Goal: Transaction & Acquisition: Book appointment/travel/reservation

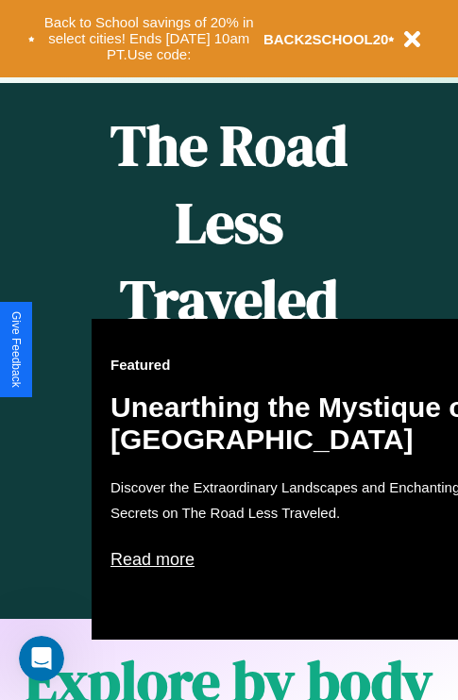
scroll to position [771, 0]
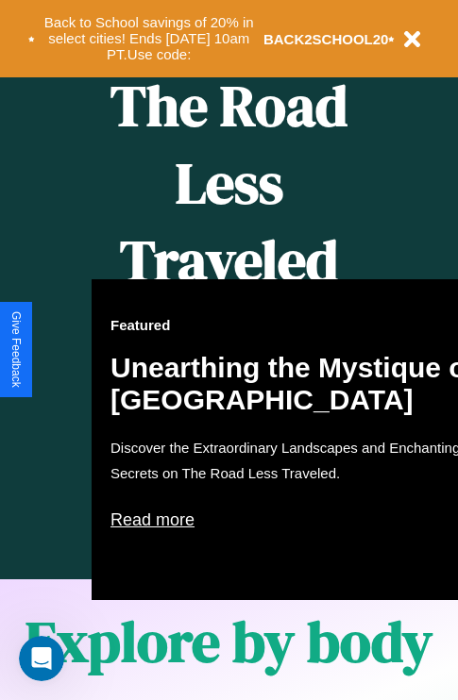
click at [228, 350] on div "Featured Unearthing the Mystique of Iceland Discover the Extraordinary Landscap…" at bounding box center [299, 439] width 415 height 321
click at [148, 39] on button "Back to School savings of 20% in select cities! Ends 9/1 at 10am PT. Use code:" at bounding box center [149, 38] width 228 height 59
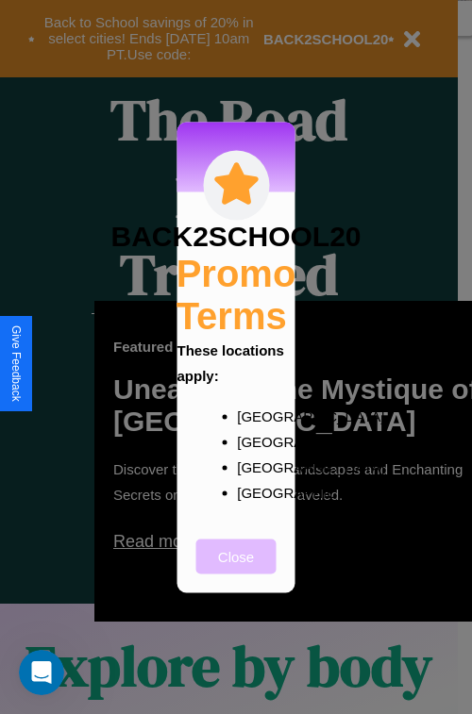
click at [236, 569] on button "Close" at bounding box center [236, 556] width 80 height 35
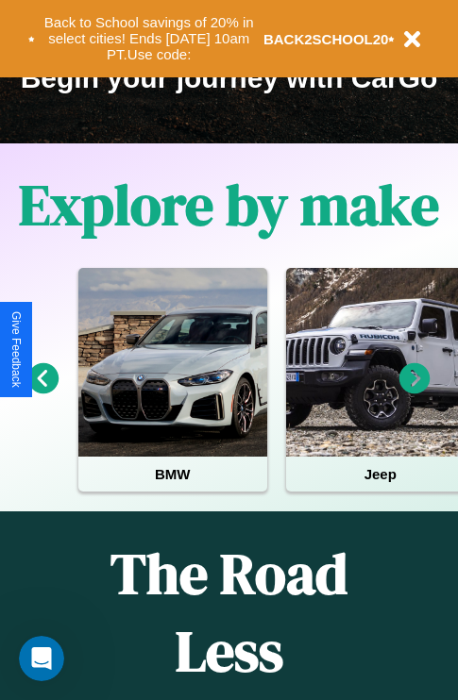
scroll to position [291, 0]
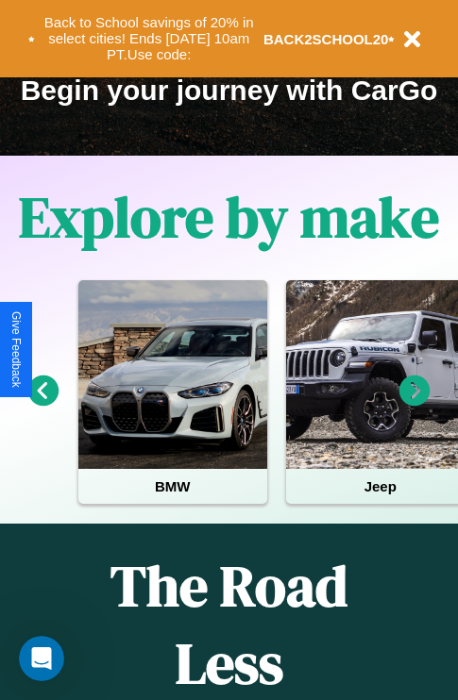
click at [414, 404] on icon at bounding box center [414, 391] width 31 height 31
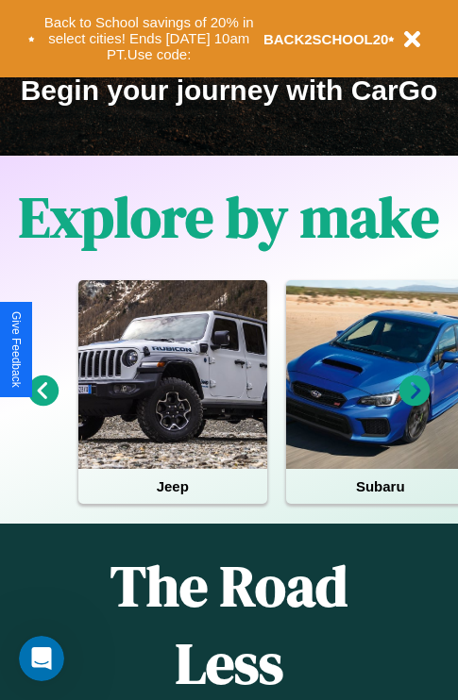
click at [414, 404] on icon at bounding box center [414, 391] width 31 height 31
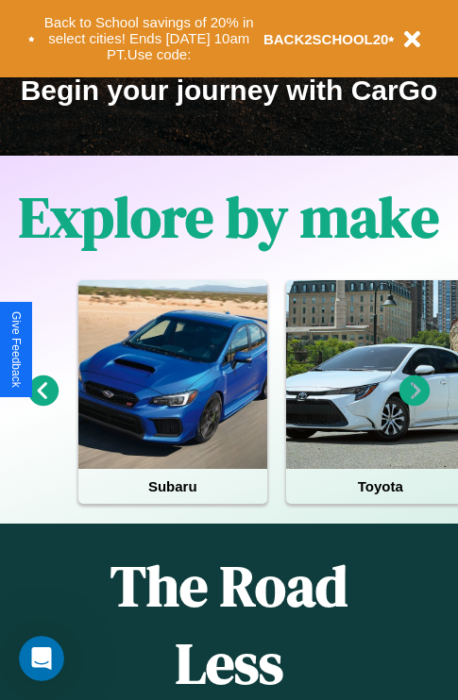
click at [414, 404] on icon at bounding box center [414, 391] width 31 height 31
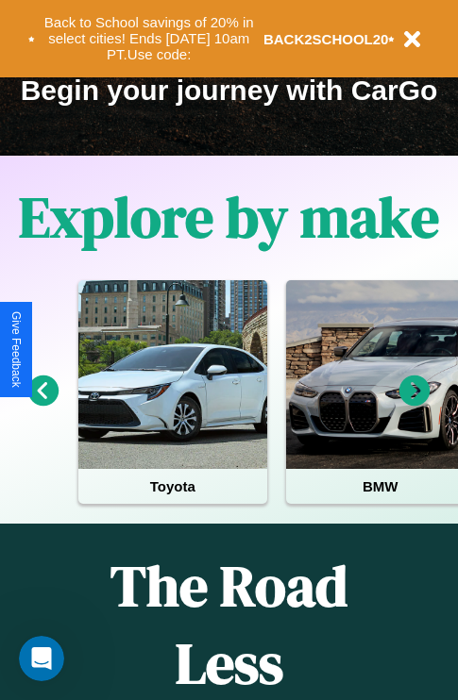
click at [42, 404] on icon at bounding box center [43, 391] width 31 height 31
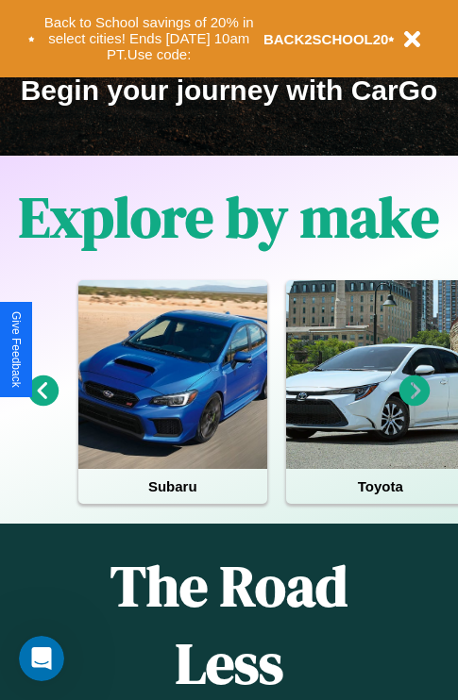
click at [414, 404] on icon at bounding box center [414, 391] width 31 height 31
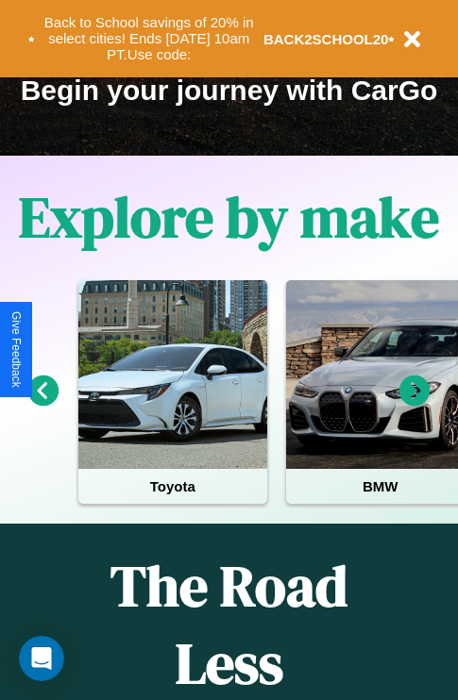
click at [414, 404] on icon at bounding box center [414, 391] width 31 height 31
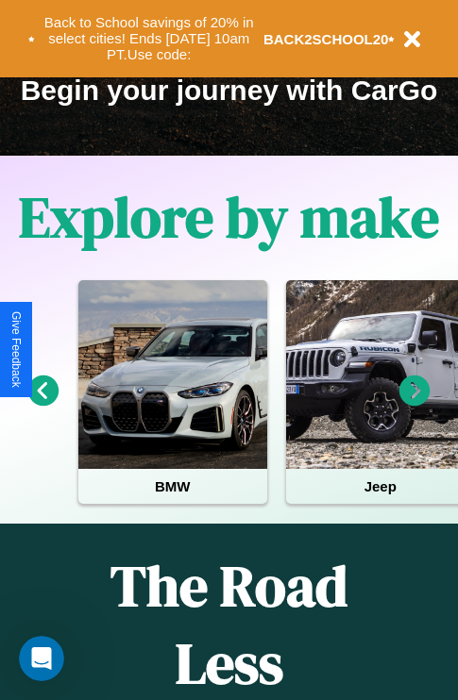
click at [414, 404] on icon at bounding box center [414, 391] width 31 height 31
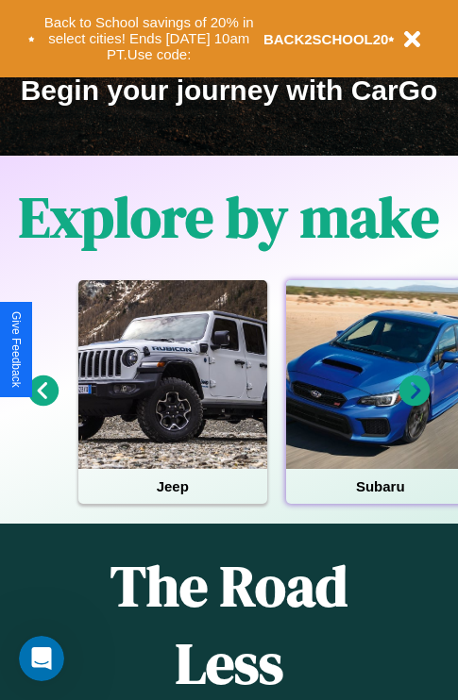
click at [378, 404] on div at bounding box center [380, 374] width 189 height 189
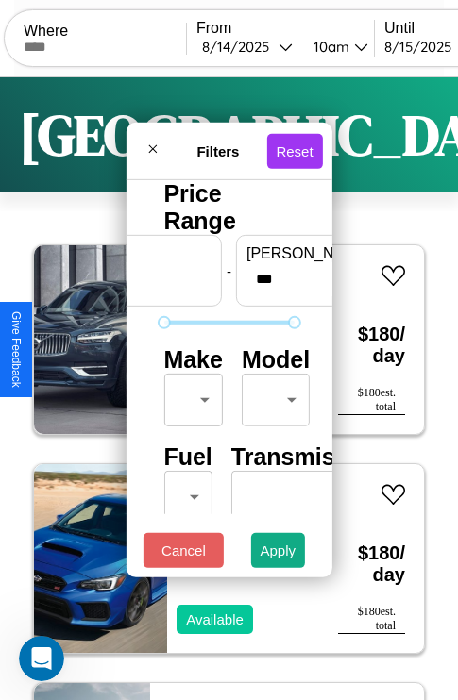
scroll to position [153, 59]
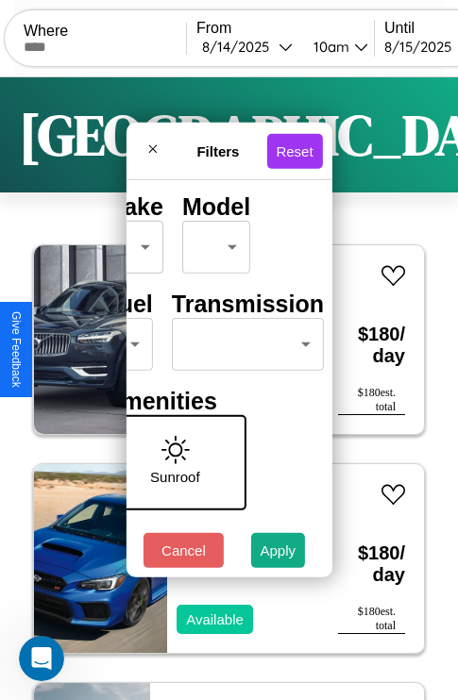
click at [243, 340] on body "CarGo Where From 8 / 14 / 2025 10am Until 8 / 15 / 2025 10am Become a Host Logi…" at bounding box center [229, 389] width 458 height 778
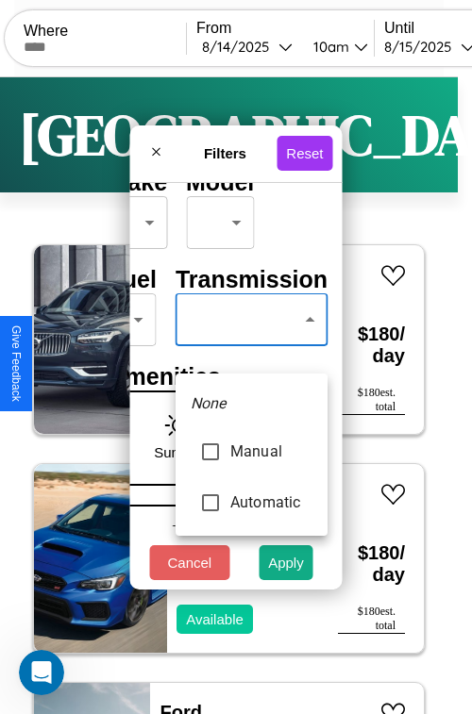
type input "*********"
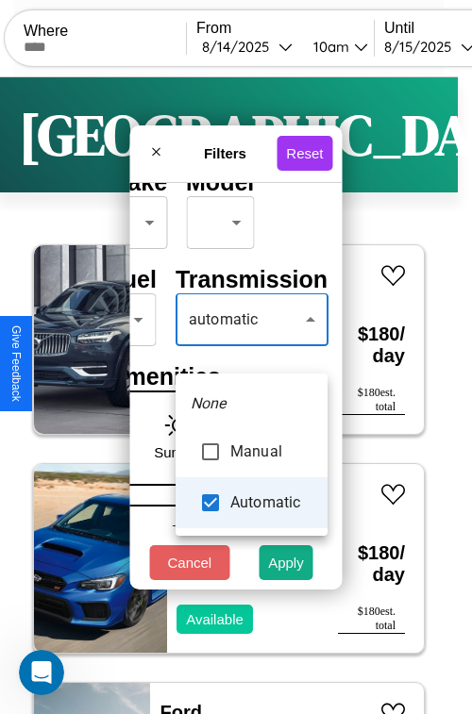
click at [251, 347] on div at bounding box center [236, 357] width 472 height 714
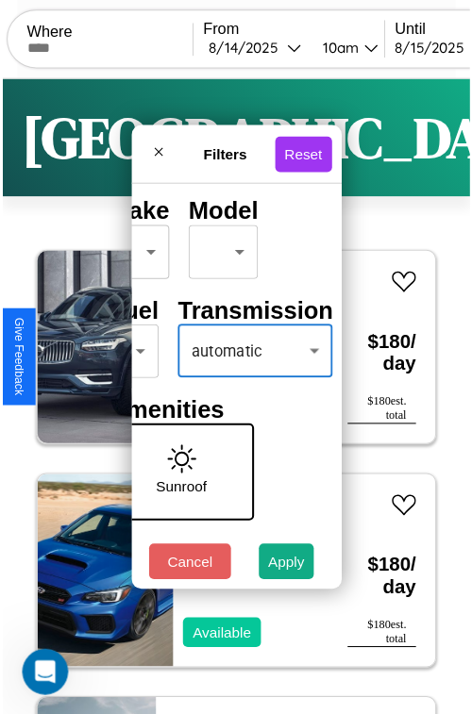
scroll to position [56, 38]
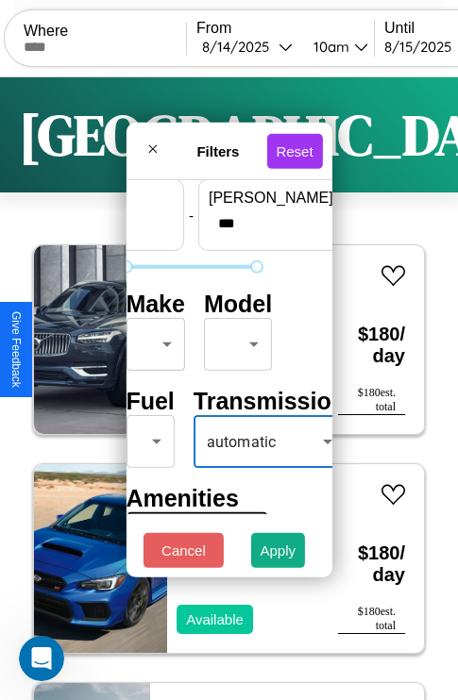
click at [152, 340] on body "CarGo Where From 8 / 14 / 2025 10am Until 8 / 15 / 2025 10am Become a Host Logi…" at bounding box center [229, 389] width 458 height 778
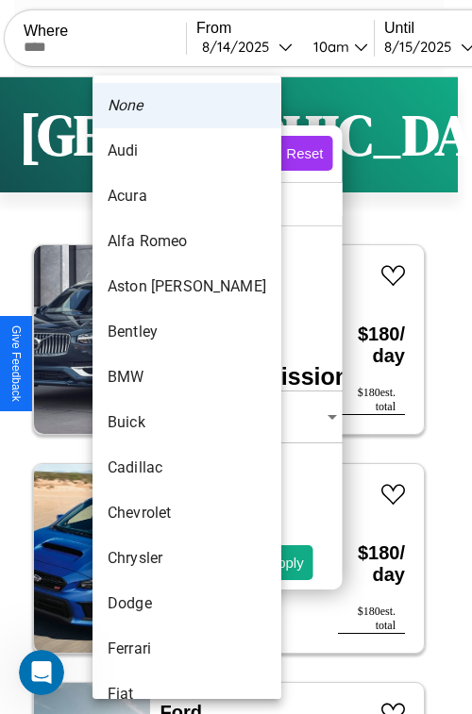
scroll to position [398, 0]
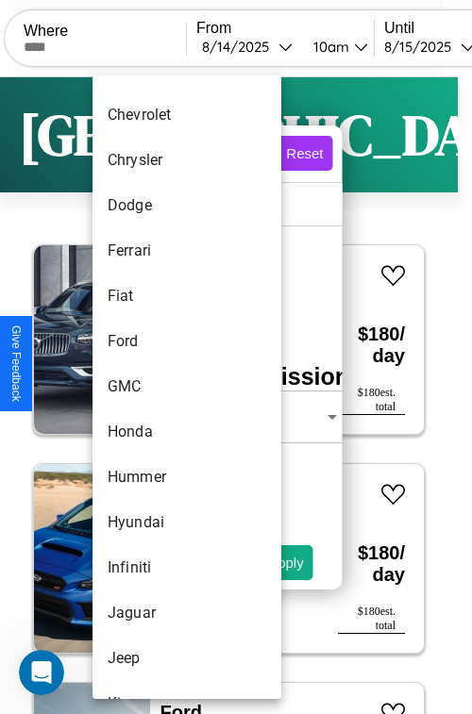
click at [151, 387] on li "GMC" at bounding box center [186, 386] width 189 height 45
type input "***"
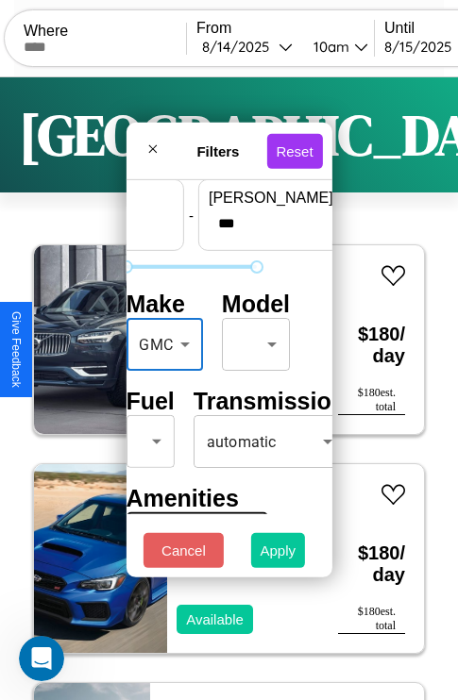
click at [278, 555] on button "Apply" at bounding box center [278, 550] width 55 height 35
